Goal: Information Seeking & Learning: Understand process/instructions

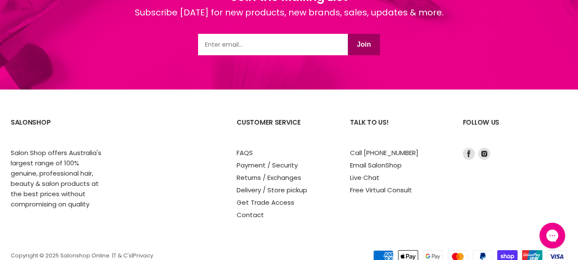
scroll to position [1296, 0]
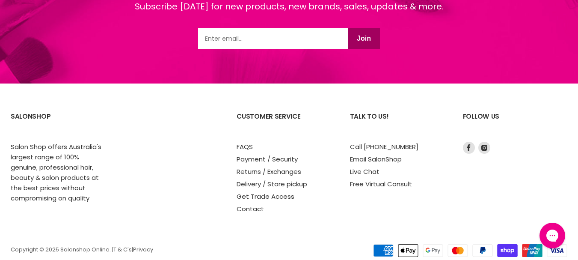
click at [306, 179] on link "Delivery / Store pickup" at bounding box center [272, 183] width 71 height 9
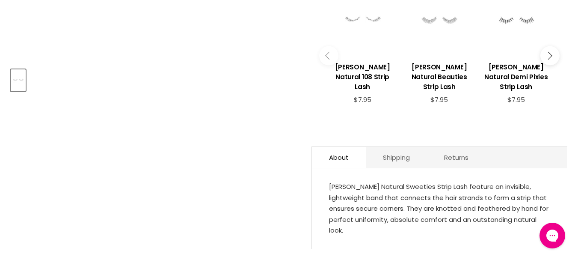
scroll to position [339, 0]
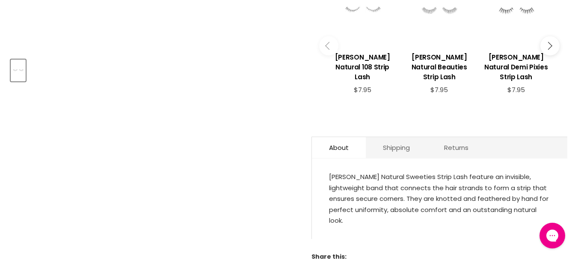
click at [396, 141] on link "Shipping" at bounding box center [396, 147] width 61 height 21
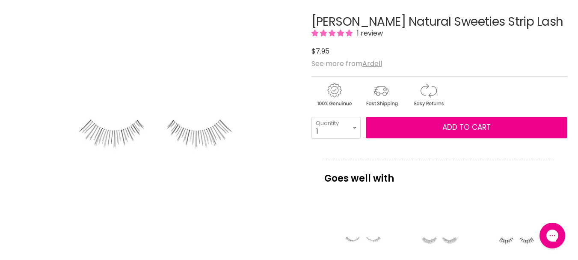
scroll to position [0, 0]
